Goal: Task Accomplishment & Management: Use online tool/utility

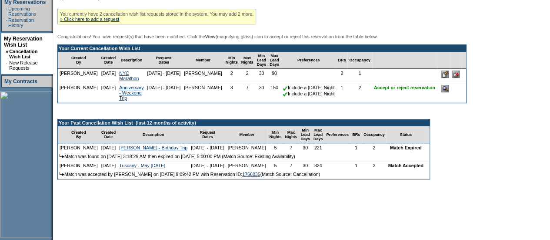
scroll to position [190, 0]
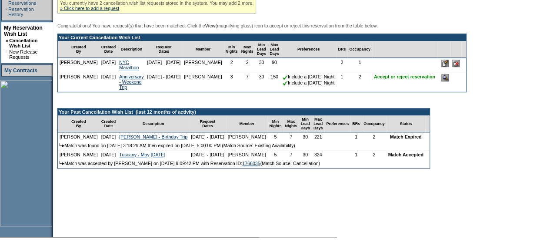
click at [449, 81] on input "image" at bounding box center [445, 77] width 7 height 7
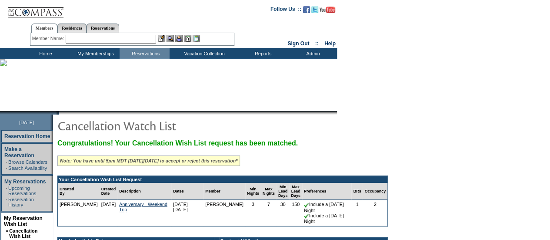
scroll to position [135, 0]
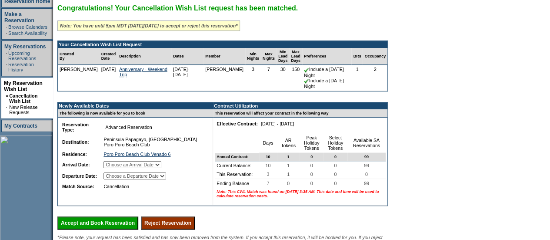
click at [161, 168] on select "Choose an Arrival Date Thursday, February 12, 2026 Friday, February 13, 2026 Sa…" at bounding box center [133, 164] width 58 height 7
select select "02/12/2026"
click at [114, 168] on select "Choose an Arrival Date Thursday, February 12, 2026 Friday, February 13, 2026 Sa…" at bounding box center [133, 164] width 58 height 7
click at [158, 179] on select "Choose a Departure Date Friday, February 13, 2026 Saturday, February 14, 2026 S…" at bounding box center [135, 175] width 63 height 7
select select "02/15/2026"
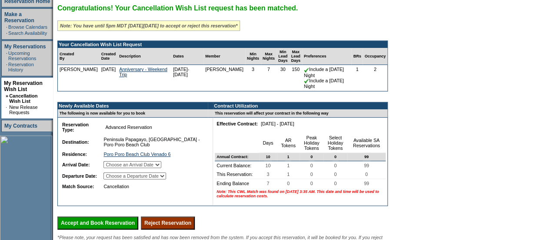
click at [114, 179] on select "Choose a Departure Date Friday, February 13, 2026 Saturday, February 14, 2026 S…" at bounding box center [135, 175] width 63 height 7
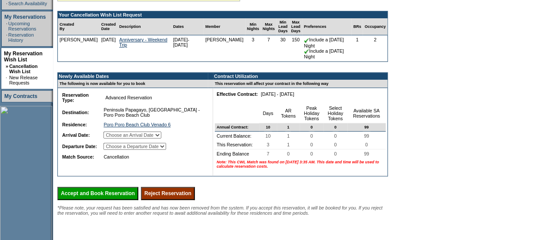
click at [191, 200] on input "Reject Reservation" at bounding box center [168, 193] width 54 height 13
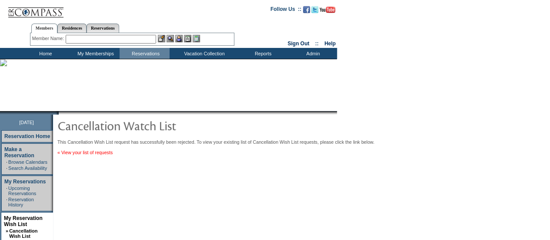
click at [113, 155] on link "« View your list of requests" at bounding box center [84, 152] width 55 height 5
